Goal: Information Seeking & Learning: Learn about a topic

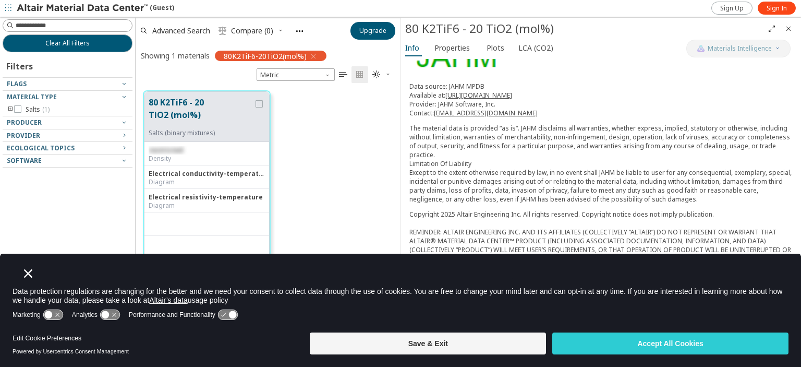
scroll to position [166, 0]
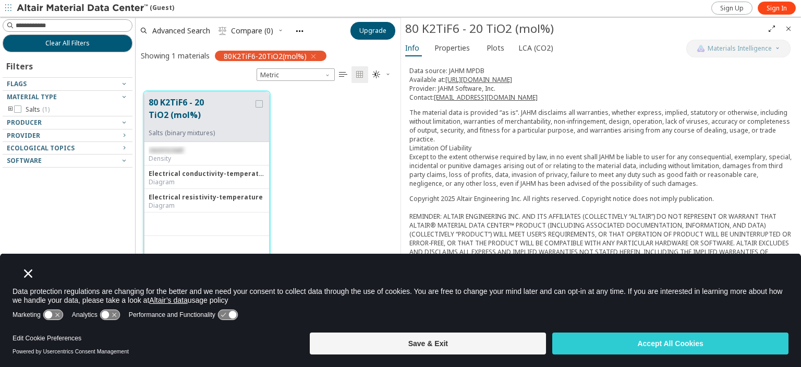
click at [167, 183] on div "Diagram" at bounding box center [207, 182] width 116 height 8
